Goal: Task Accomplishment & Management: Use online tool/utility

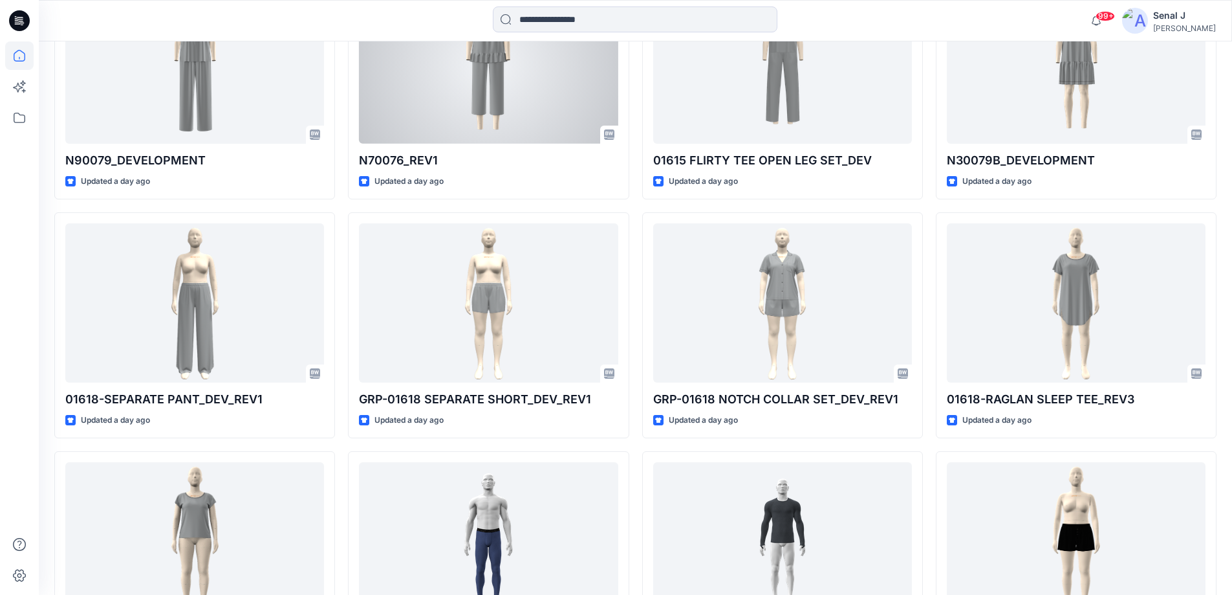
scroll to position [1998, 0]
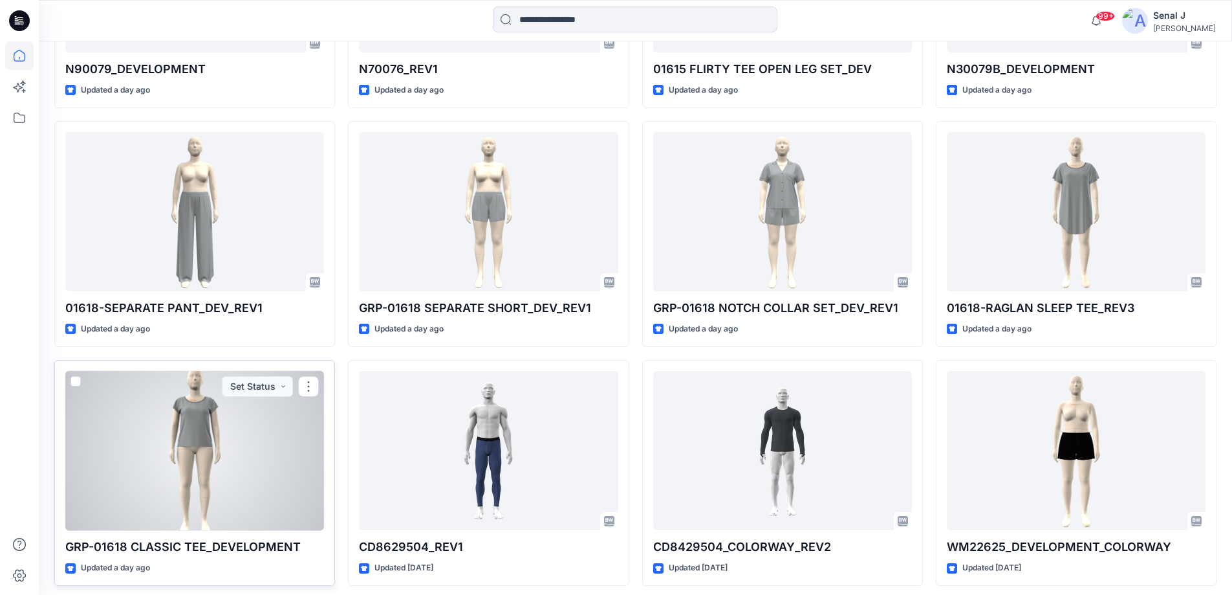
click at [149, 410] on div at bounding box center [194, 451] width 259 height 160
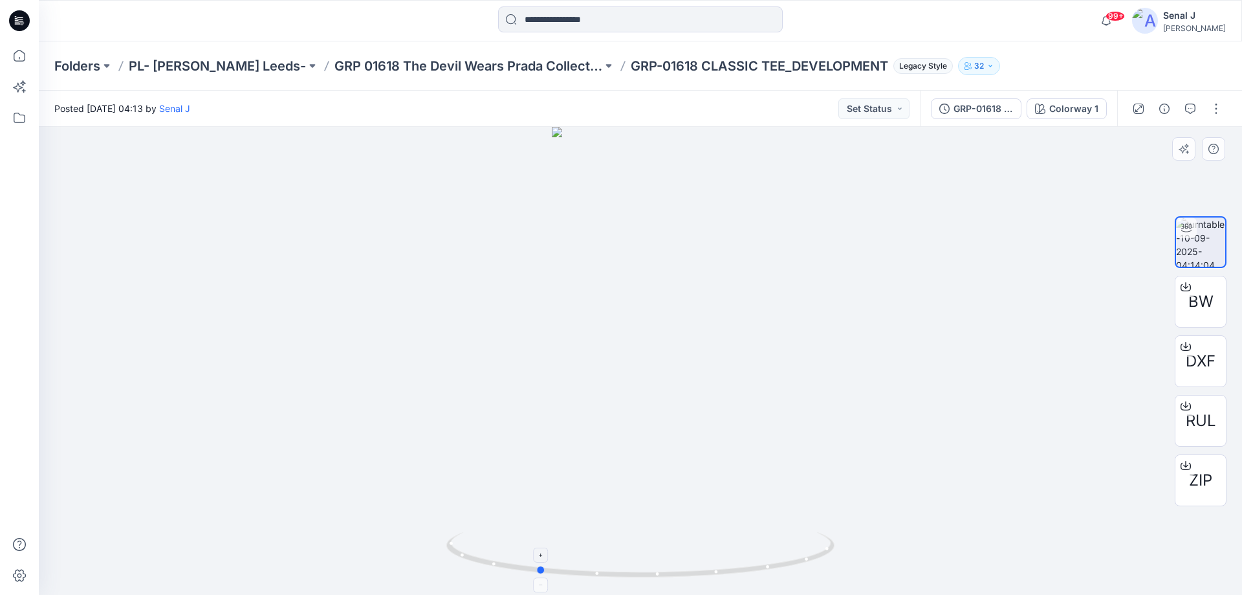
drag, startPoint x: 787, startPoint y: 578, endPoint x: 727, endPoint y: 569, distance: 60.2
click at [727, 569] on icon at bounding box center [641, 556] width 391 height 49
drag, startPoint x: 829, startPoint y: 549, endPoint x: 937, endPoint y: 512, distance: 114.6
drag, startPoint x: 641, startPoint y: 206, endPoint x: 643, endPoint y: 199, distance: 8.0
click at [643, 199] on div at bounding box center [640, 361] width 1203 height 468
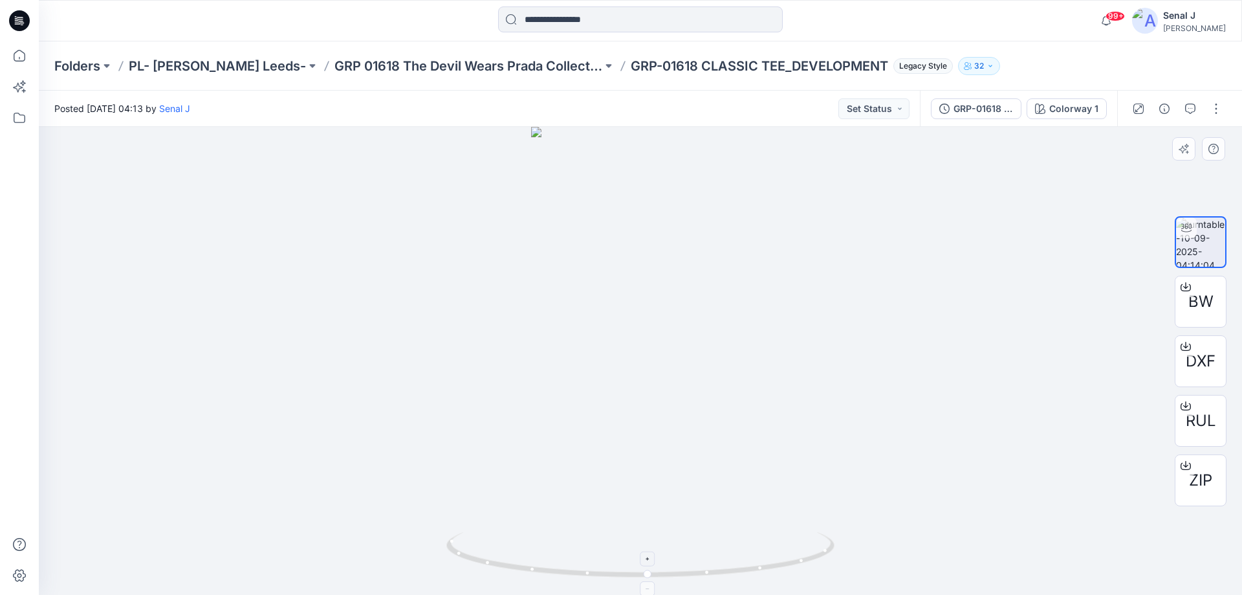
drag, startPoint x: 642, startPoint y: 226, endPoint x: 667, endPoint y: 331, distance: 108.3
click at [667, 331] on img at bounding box center [640, 361] width 219 height 468
click at [1218, 108] on button "button" at bounding box center [1216, 108] width 21 height 21
click at [1154, 140] on button "Edit" at bounding box center [1161, 139] width 119 height 24
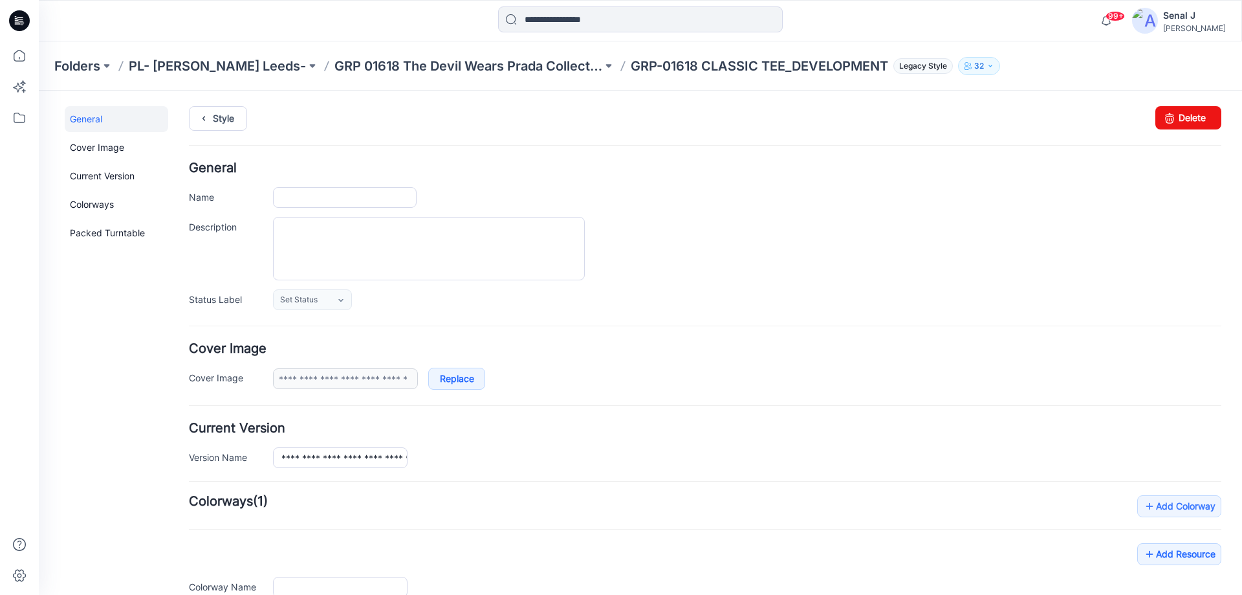
type input "**********"
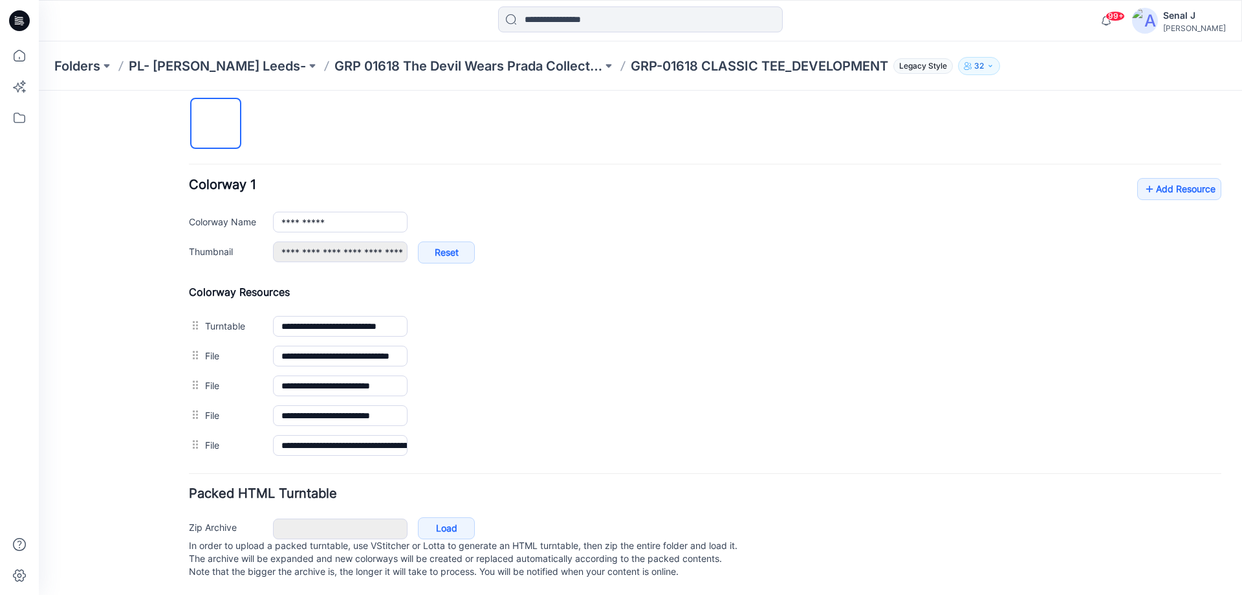
scroll to position [432, 0]
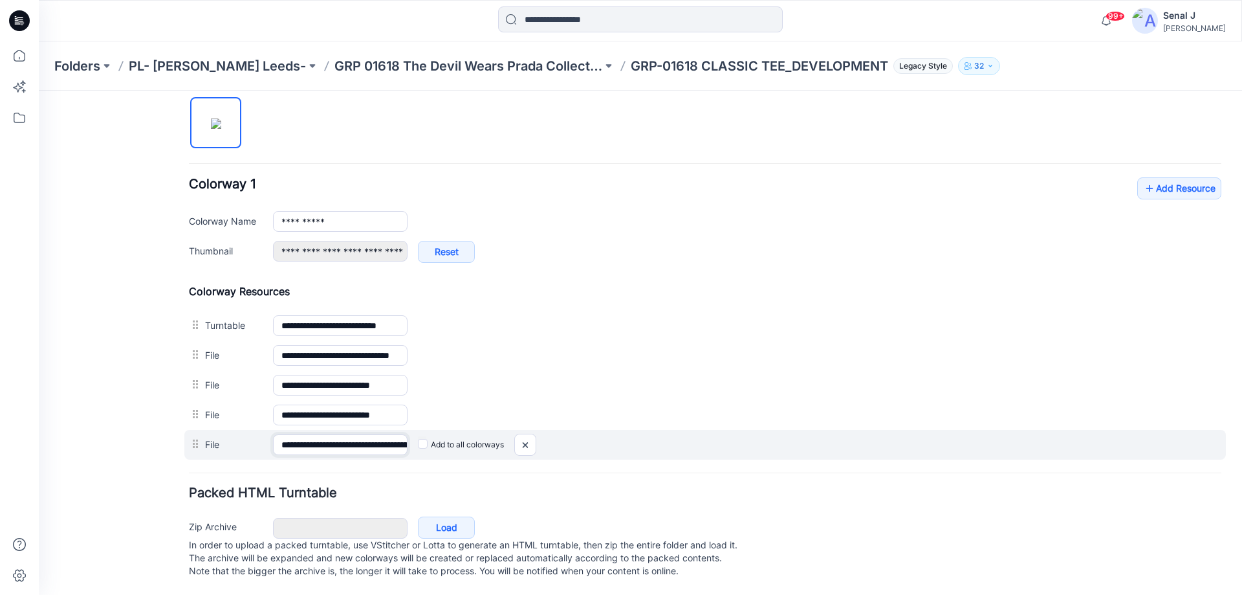
click at [362, 448] on input "**********" at bounding box center [340, 444] width 135 height 21
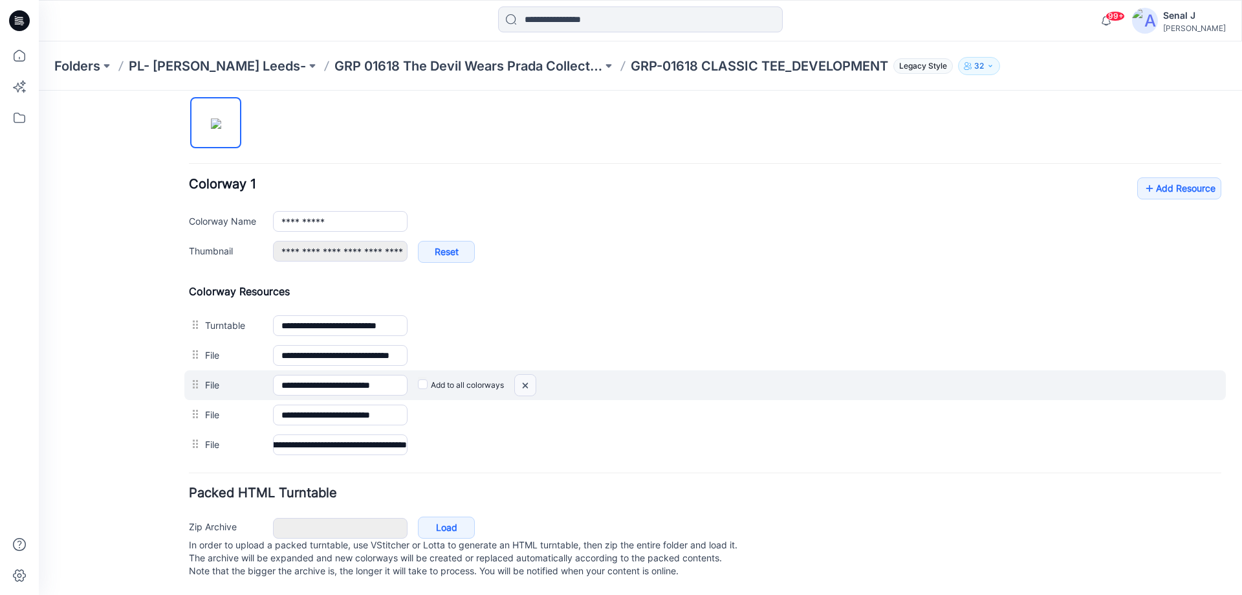
scroll to position [0, 0]
click at [529, 384] on img at bounding box center [525, 385] width 21 height 21
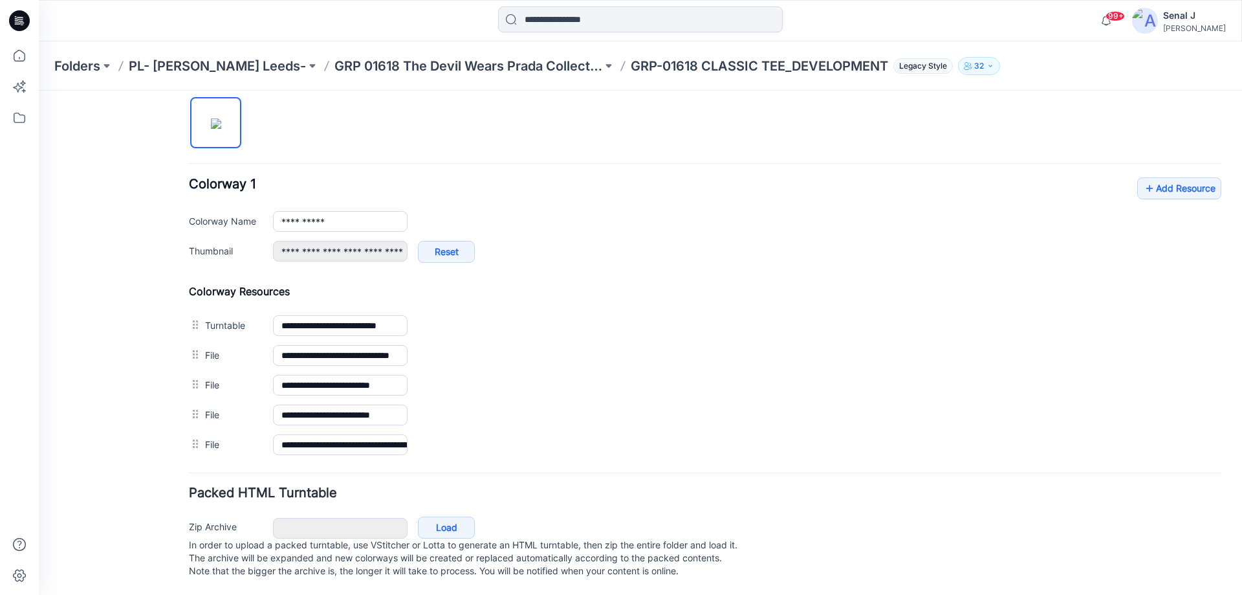
scroll to position [415, 0]
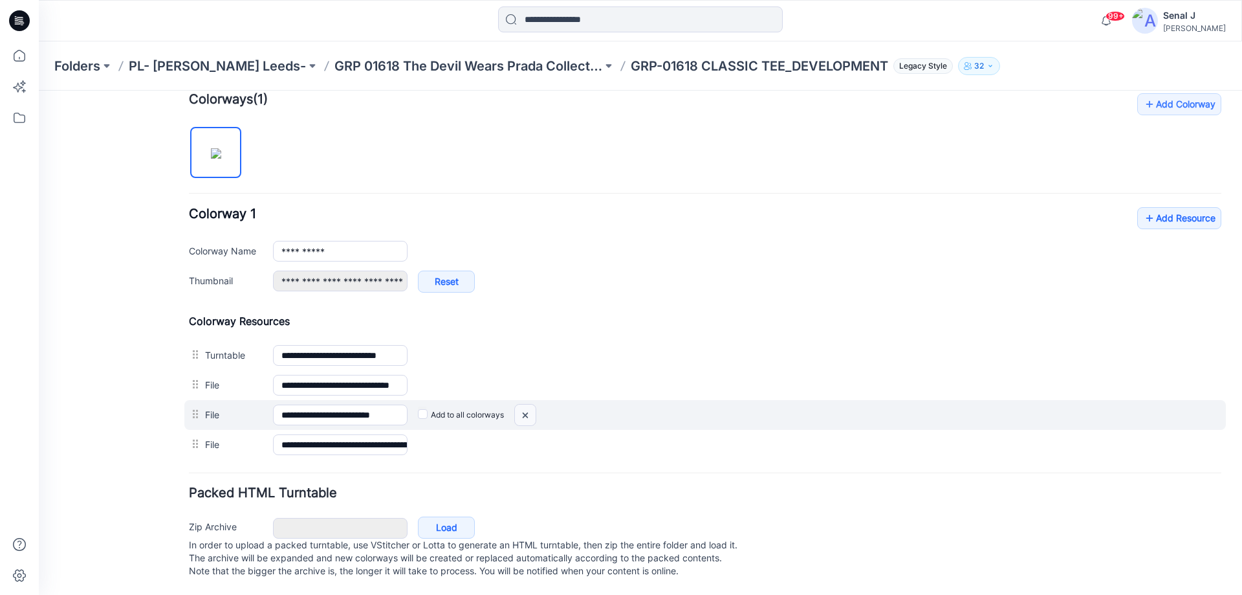
drag, startPoint x: 530, startPoint y: 402, endPoint x: 705, endPoint y: 142, distance: 314.2
click at [530, 404] on img at bounding box center [525, 414] width 21 height 21
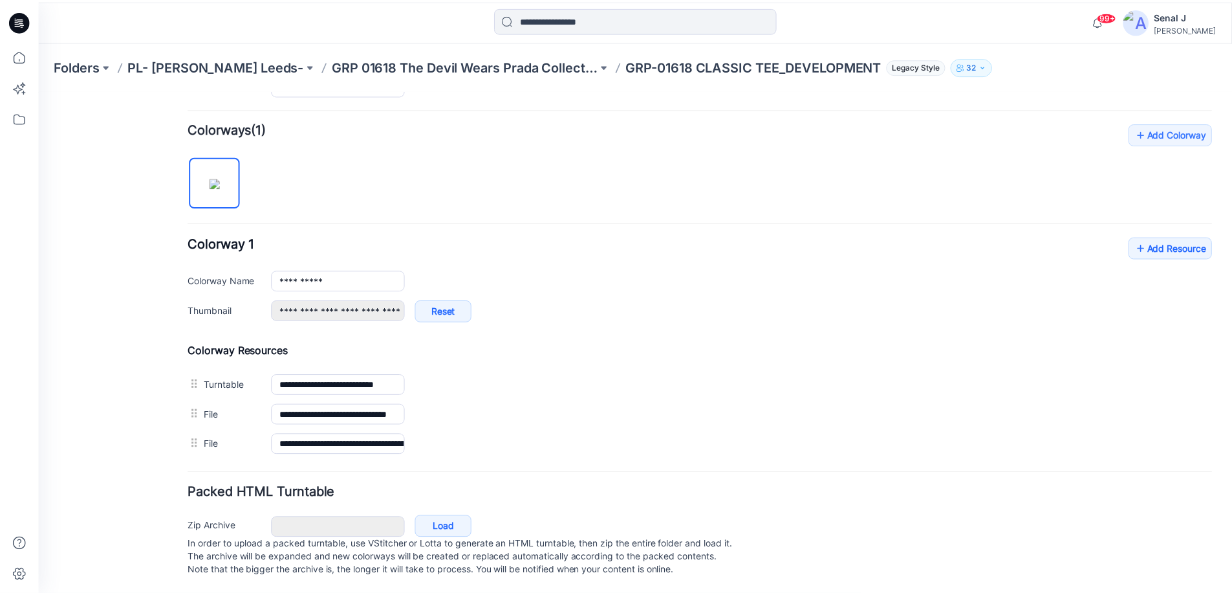
scroll to position [385, 0]
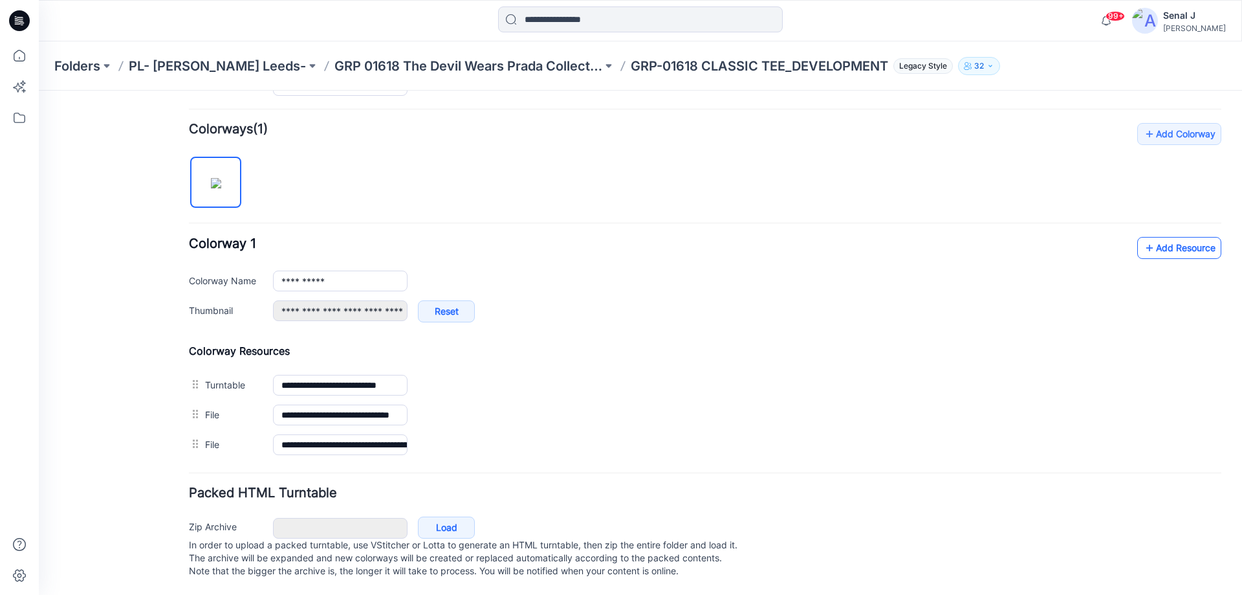
click at [1176, 237] on link "Add Resource" at bounding box center [1179, 248] width 84 height 22
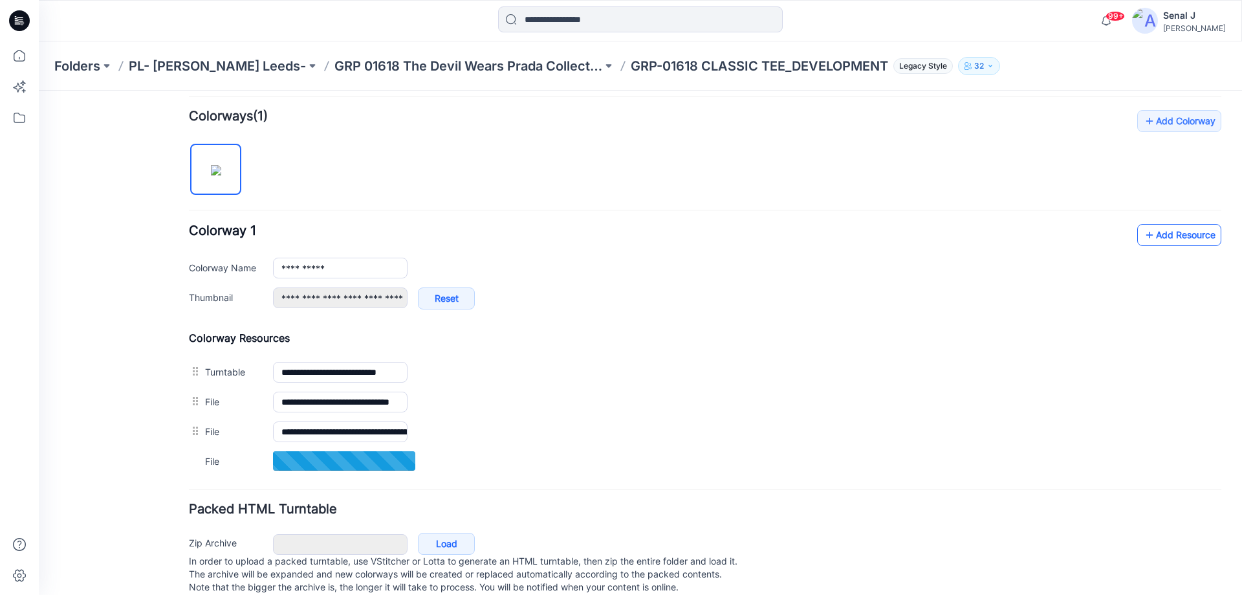
click at [1168, 235] on link "Add Resource" at bounding box center [1179, 235] width 84 height 22
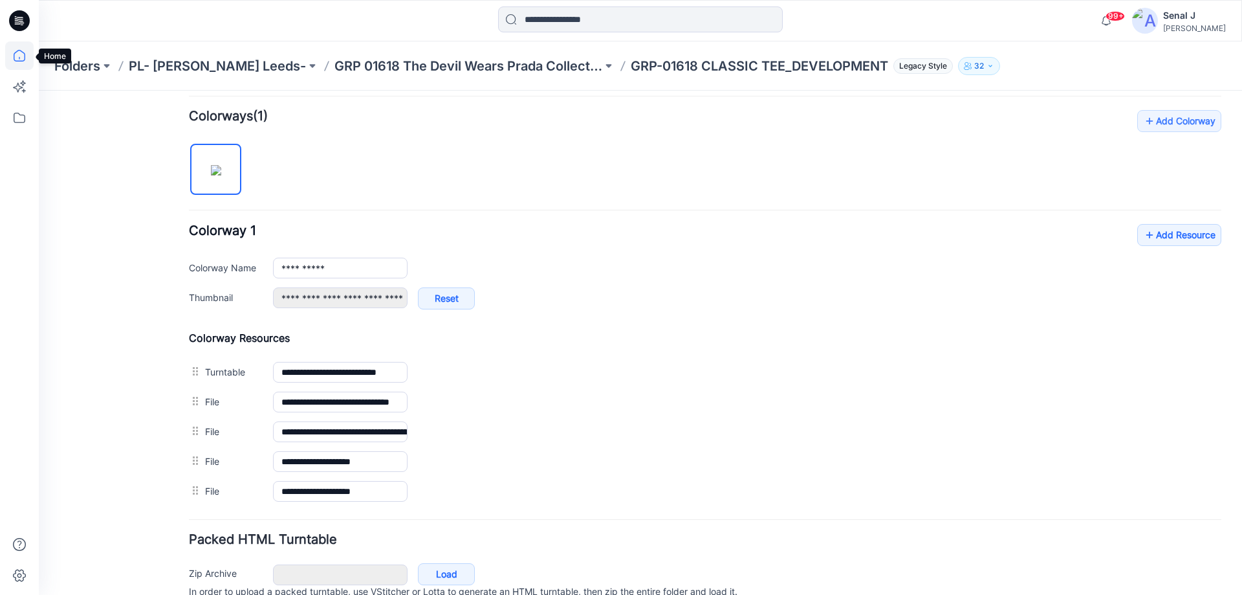
click at [24, 54] on icon at bounding box center [20, 56] width 12 height 12
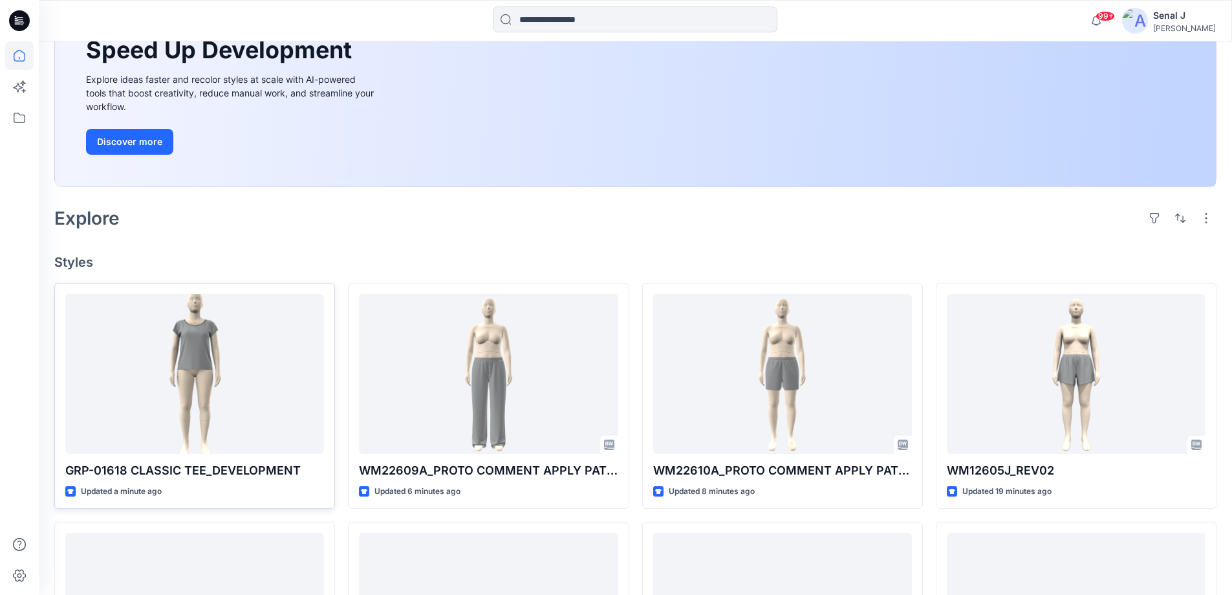
scroll to position [173, 0]
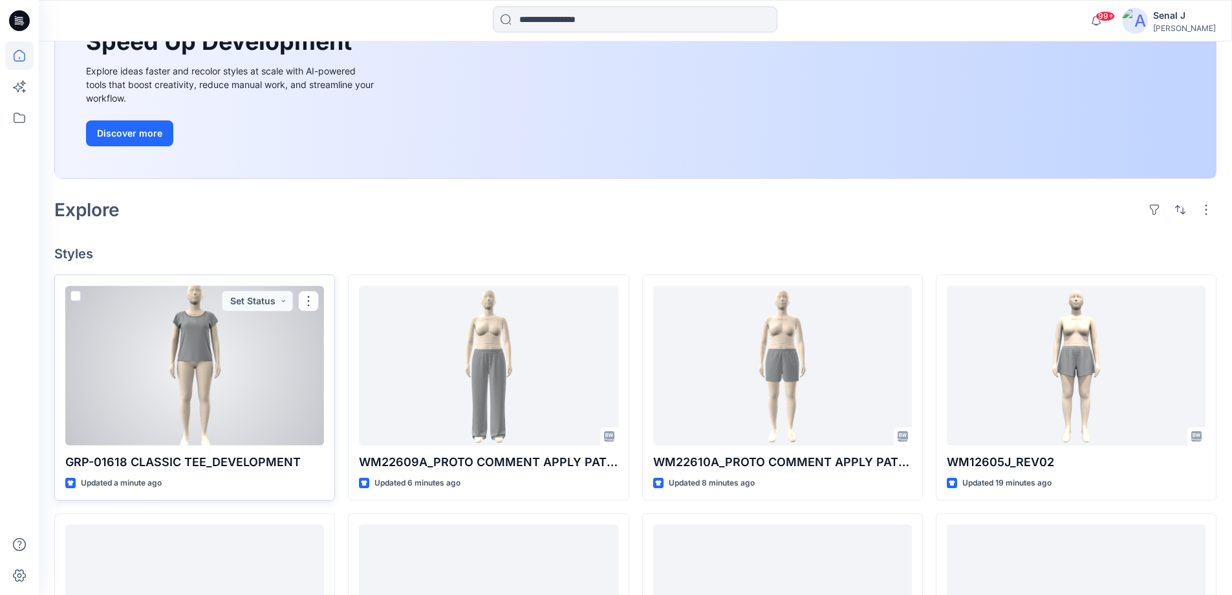
click at [206, 370] on div at bounding box center [194, 365] width 259 height 160
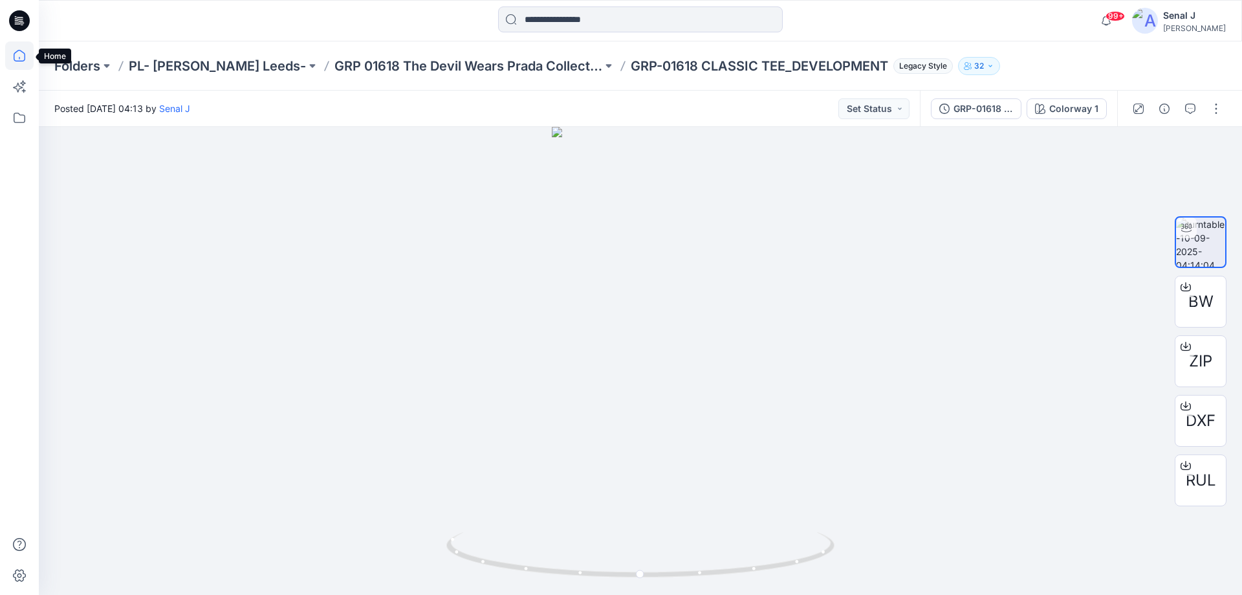
click at [12, 51] on icon at bounding box center [19, 55] width 28 height 28
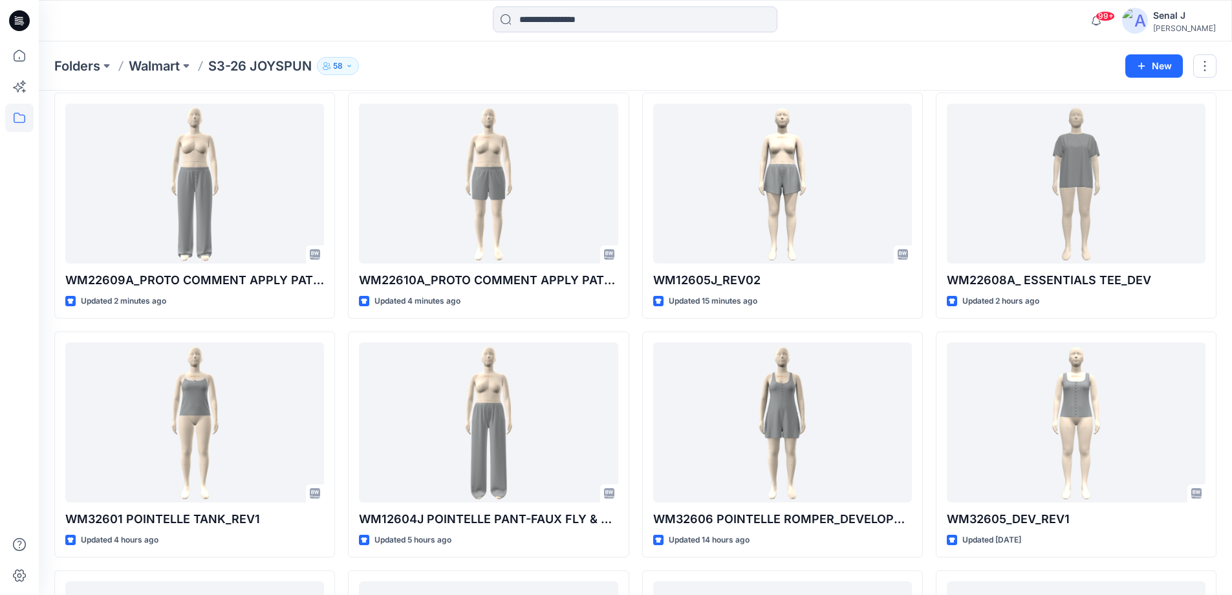
scroll to position [49, 0]
